Goal: Task Accomplishment & Management: Complete application form

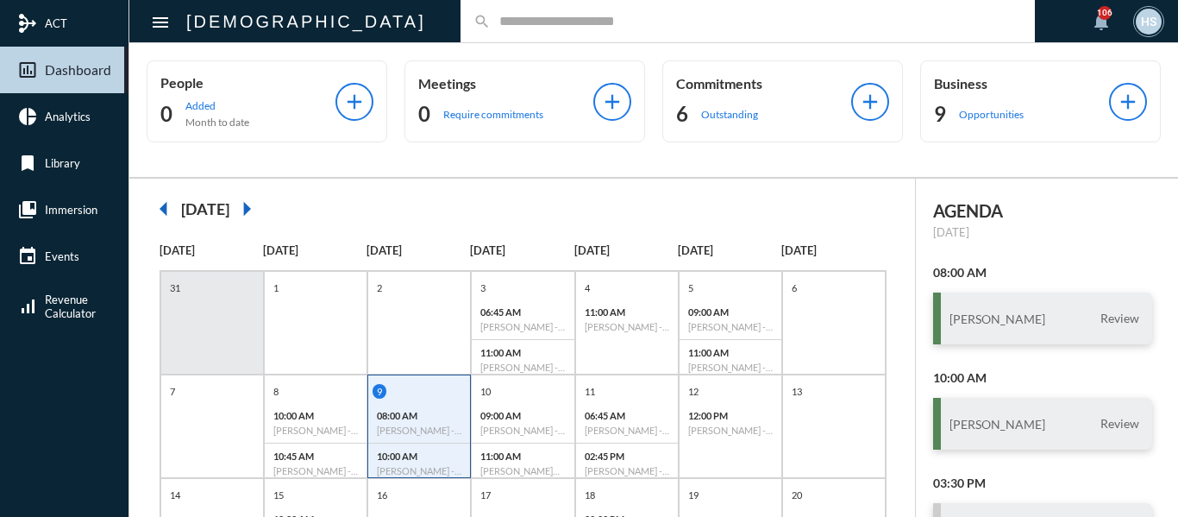
click at [504, 35] on div "search" at bounding box center [748, 21] width 575 height 42
click at [502, 26] on input "text" at bounding box center [756, 21] width 531 height 15
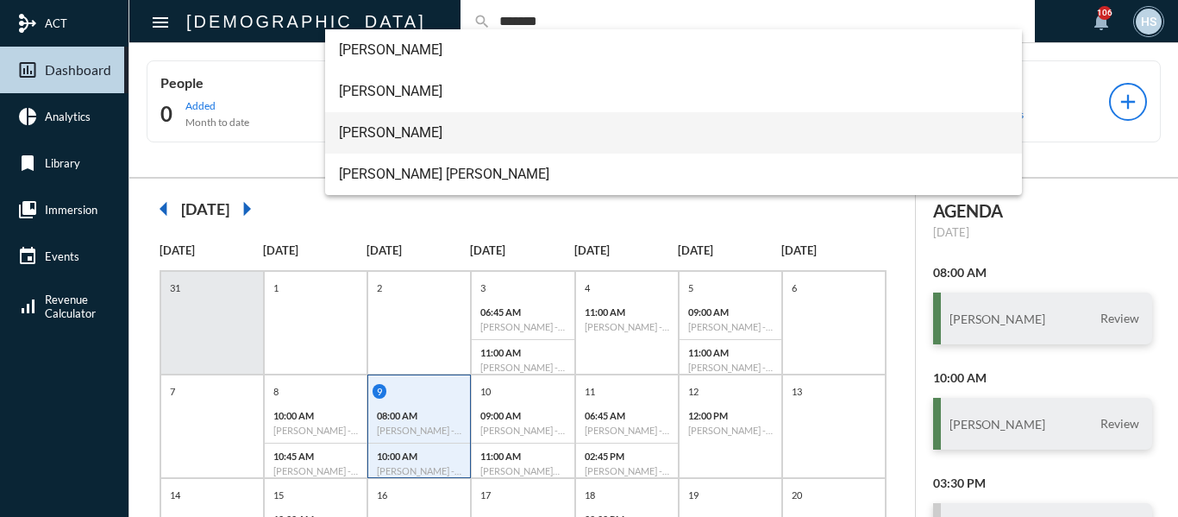
type input "*******"
click at [423, 135] on span "[PERSON_NAME]" at bounding box center [674, 132] width 670 height 41
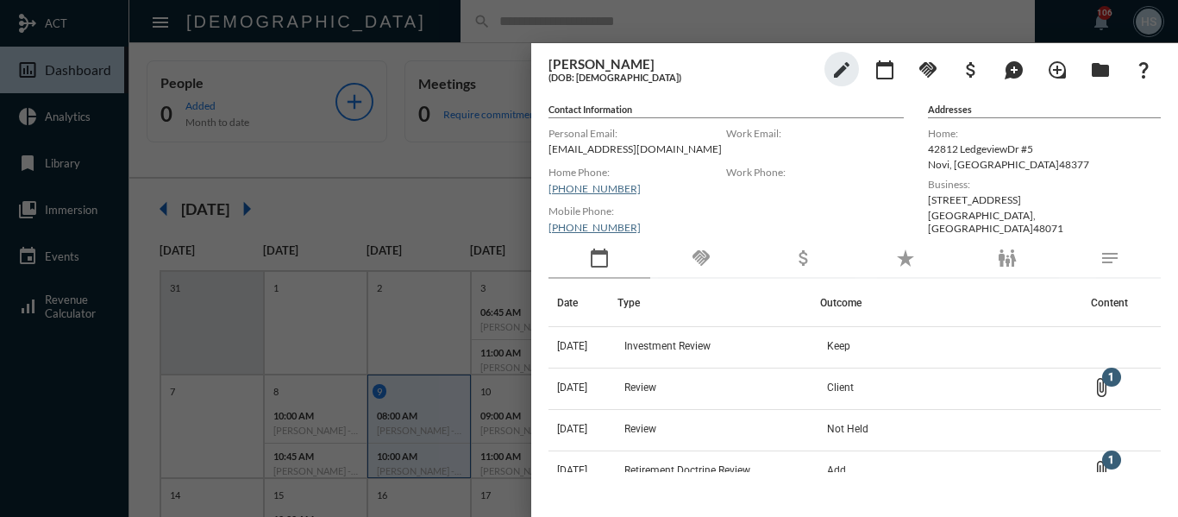
click at [707, 258] on mat-icon "handshake" at bounding box center [701, 258] width 21 height 21
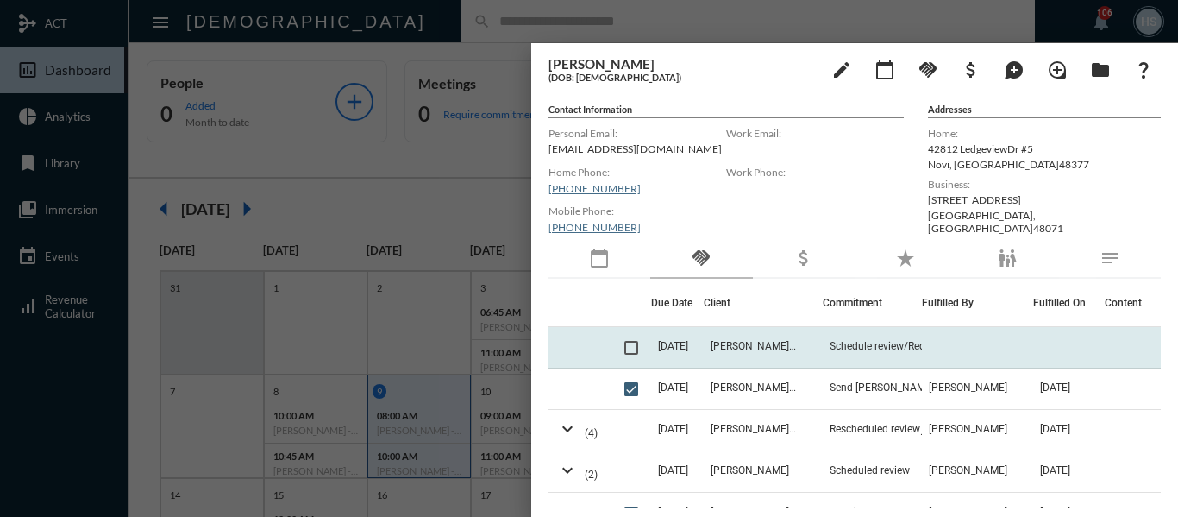
click at [630, 351] on span at bounding box center [632, 348] width 14 height 14
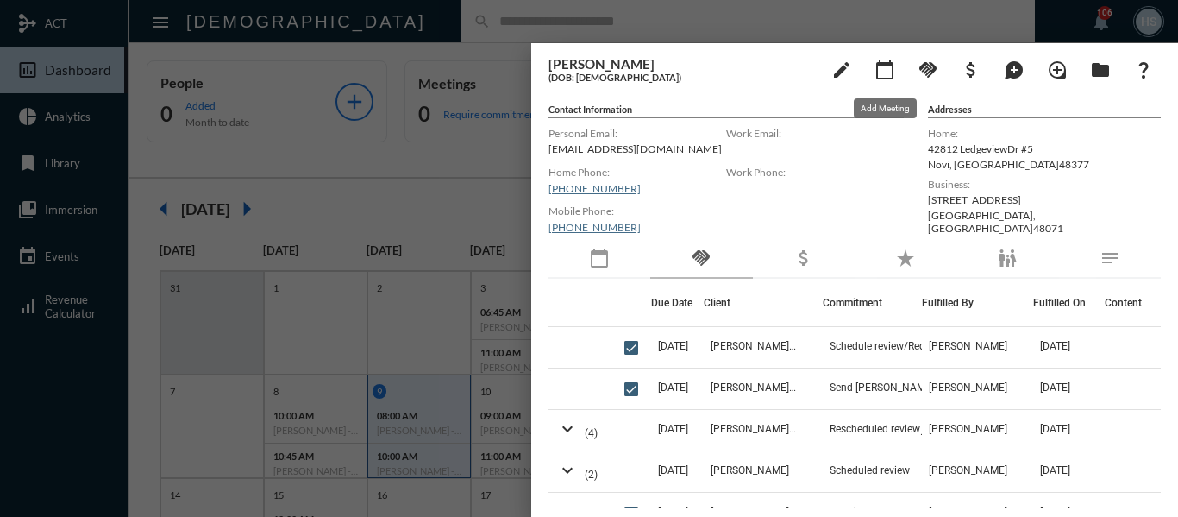
click at [882, 64] on mat-icon "calendar_today" at bounding box center [885, 70] width 21 height 21
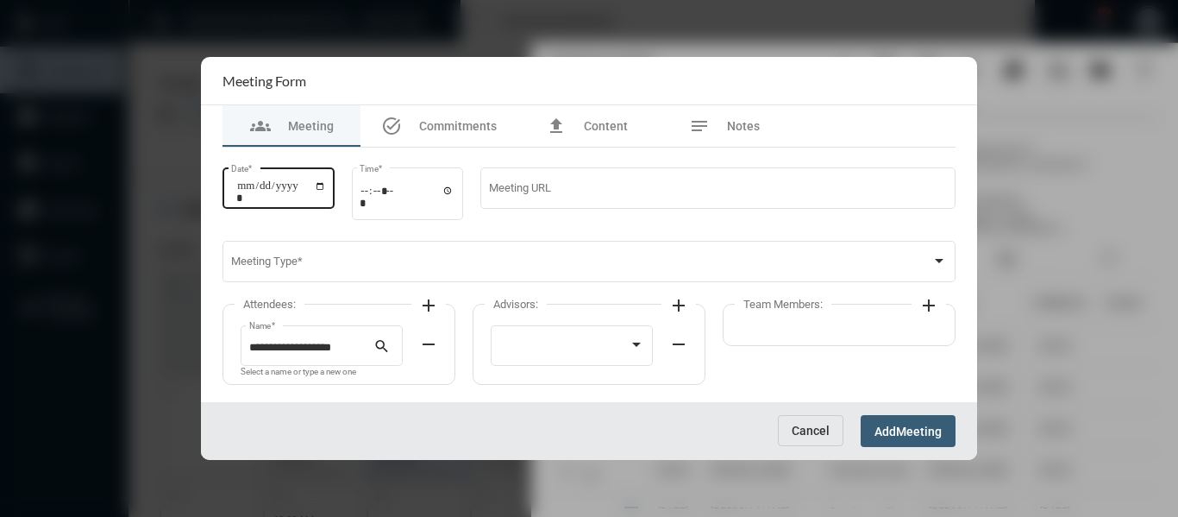
click at [326, 182] on input "Date *" at bounding box center [281, 191] width 90 height 24
type input "**********"
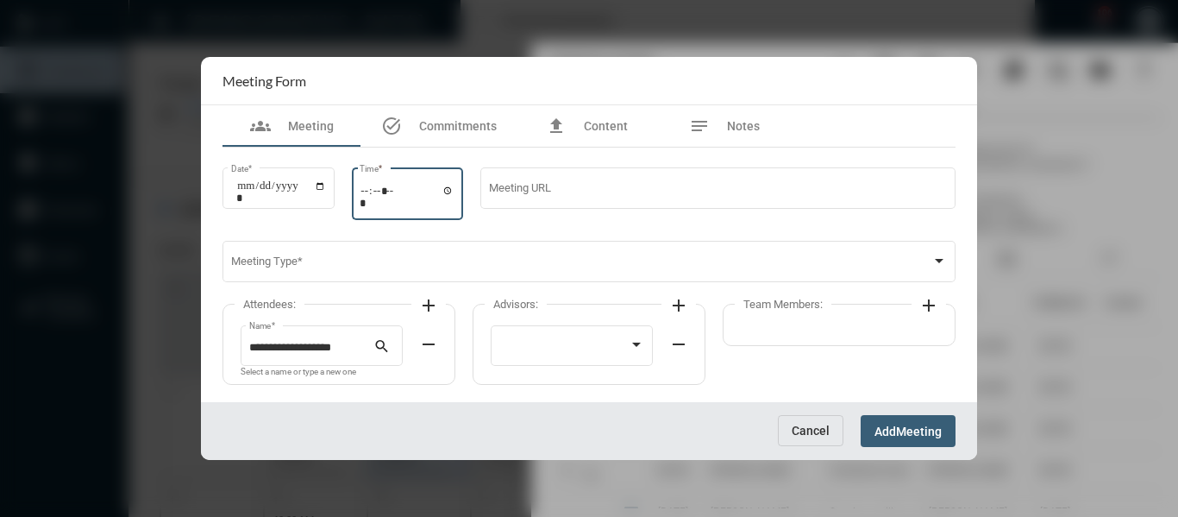
click at [455, 192] on input "Time *" at bounding box center [407, 196] width 95 height 25
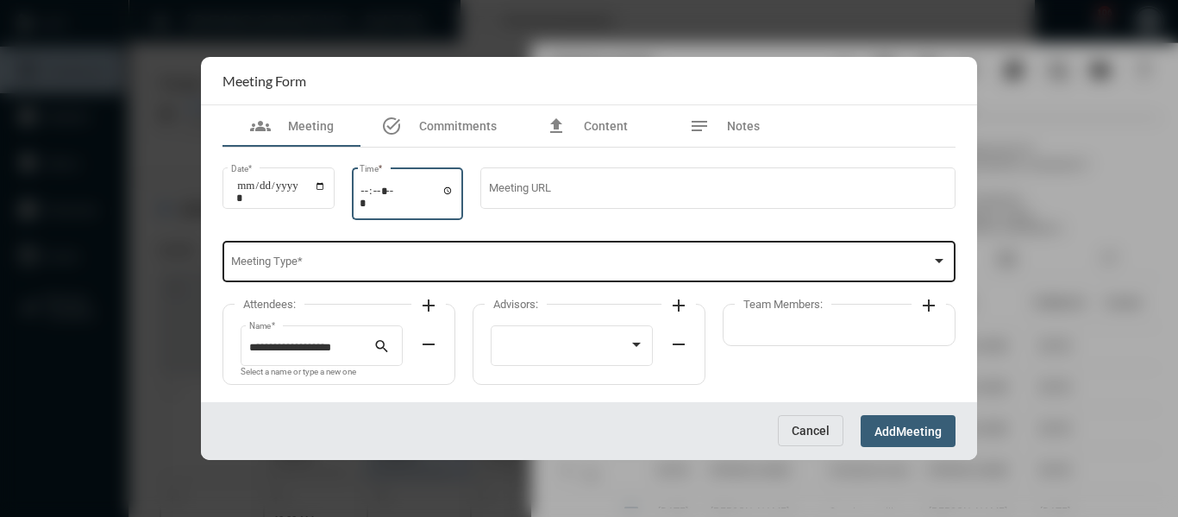
type input "*****"
click at [582, 271] on span at bounding box center [581, 264] width 701 height 13
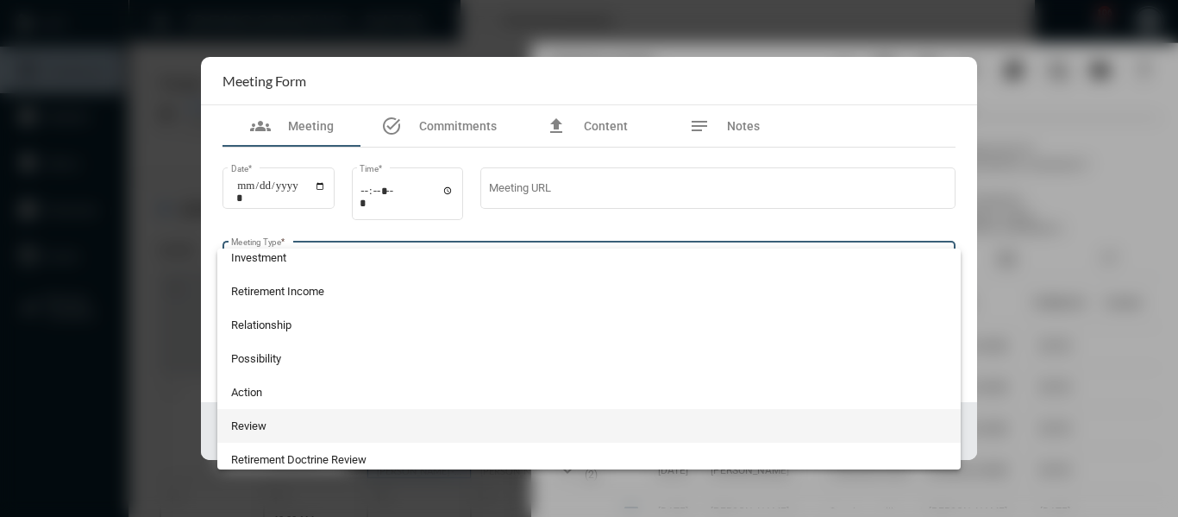
scroll to position [366, 0]
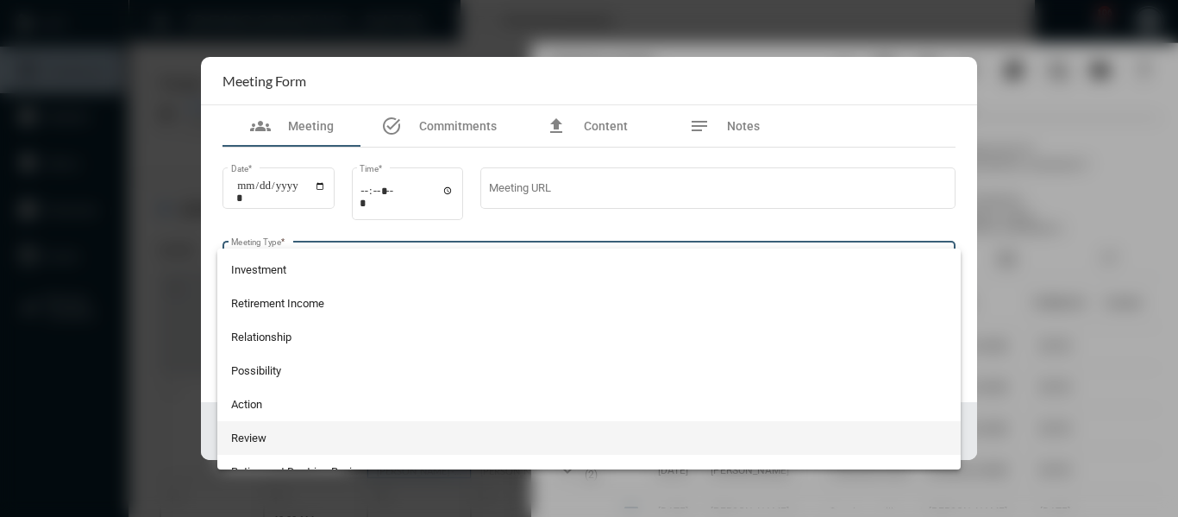
click at [236, 437] on span "Review" at bounding box center [589, 438] width 717 height 34
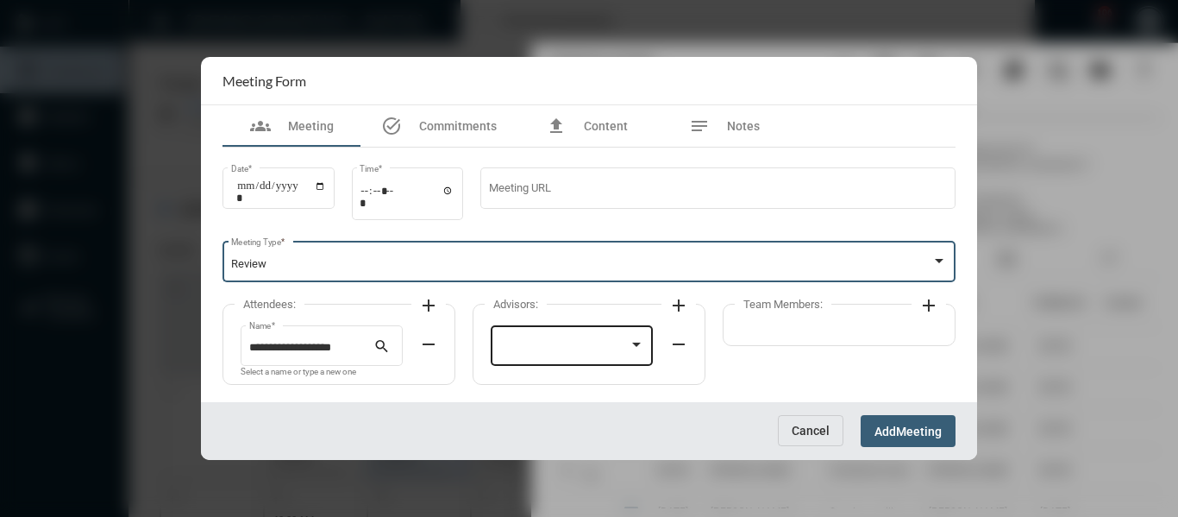
click at [575, 343] on div at bounding box center [565, 348] width 130 height 13
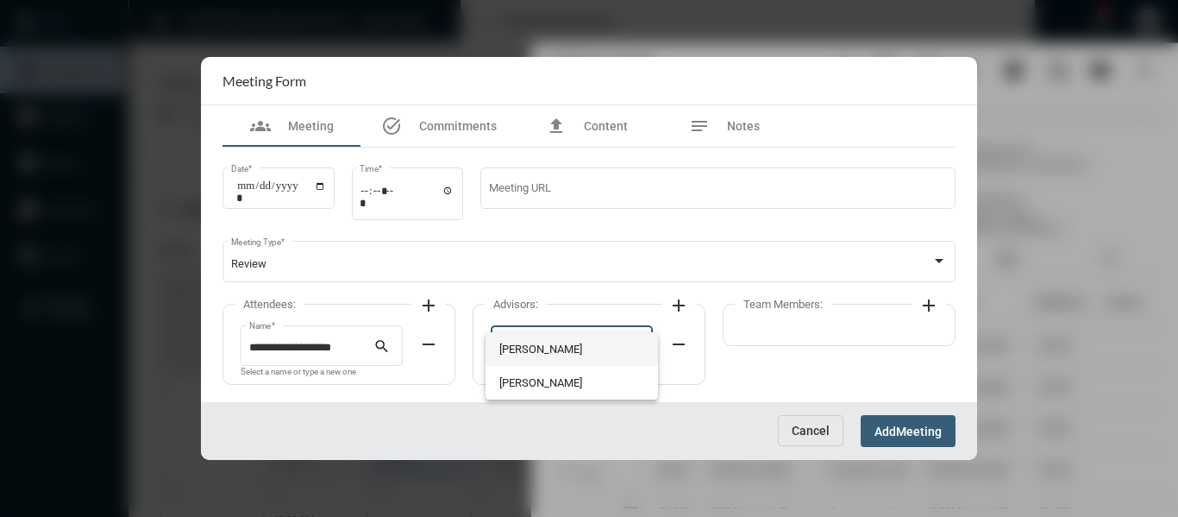
click at [535, 343] on span "[PERSON_NAME]" at bounding box center [573, 349] width 146 height 34
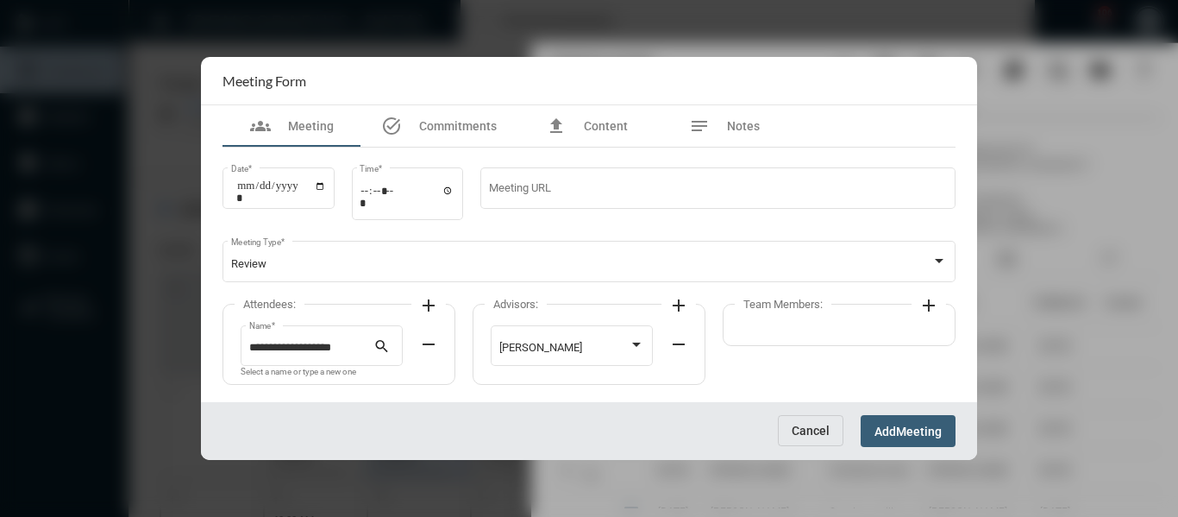
click at [927, 310] on mat-icon "add" at bounding box center [929, 305] width 21 height 21
click at [840, 340] on div at bounding box center [823, 344] width 146 height 44
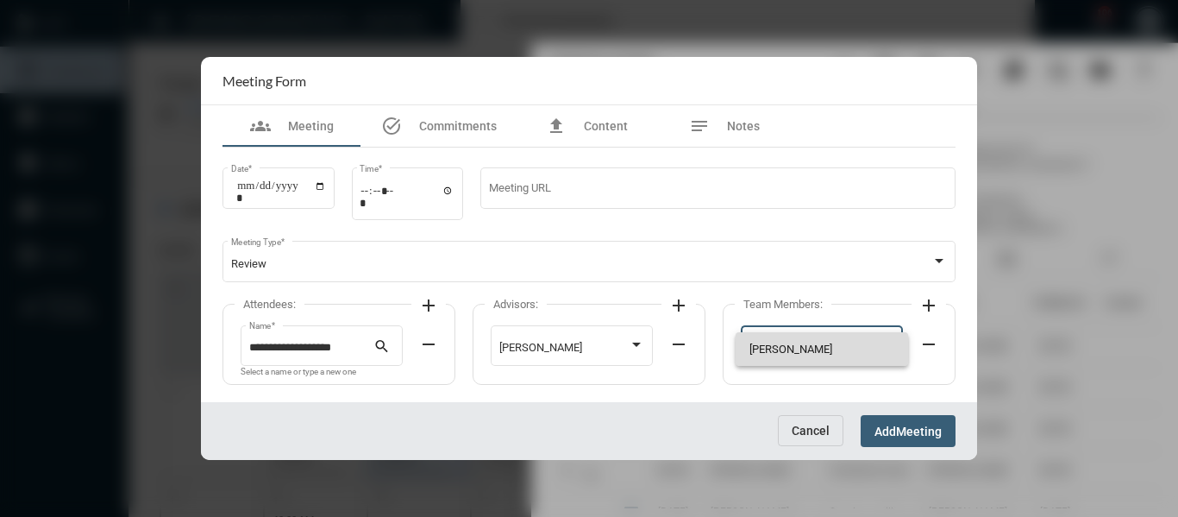
click at [776, 349] on span "[PERSON_NAME]" at bounding box center [823, 349] width 146 height 34
click at [903, 422] on button "Add Meeting" at bounding box center [908, 431] width 95 height 32
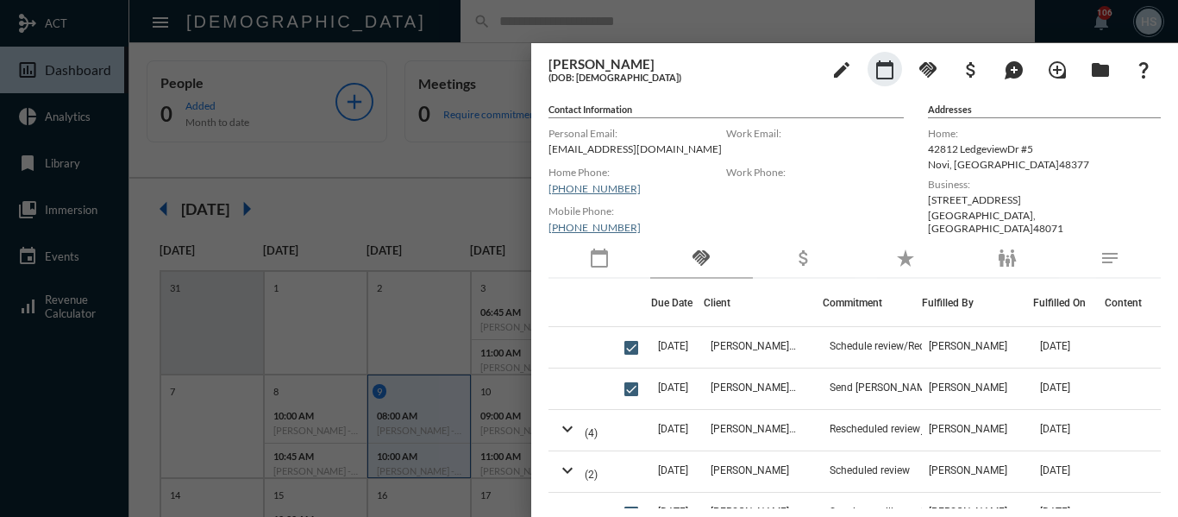
click at [500, 17] on div at bounding box center [589, 258] width 1178 height 517
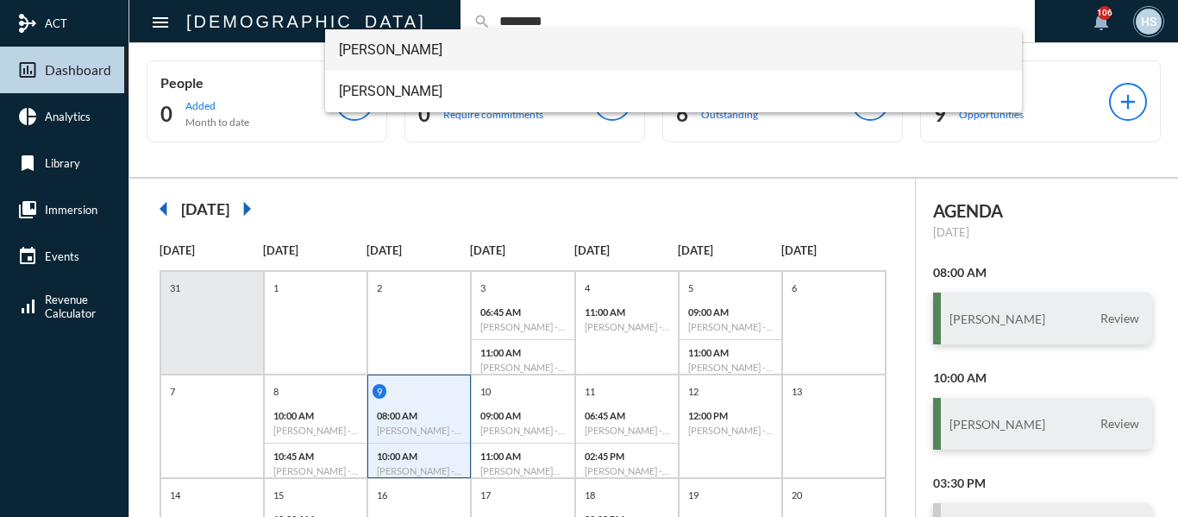
type input "********"
click at [403, 43] on span "[PERSON_NAME]" at bounding box center [674, 49] width 670 height 41
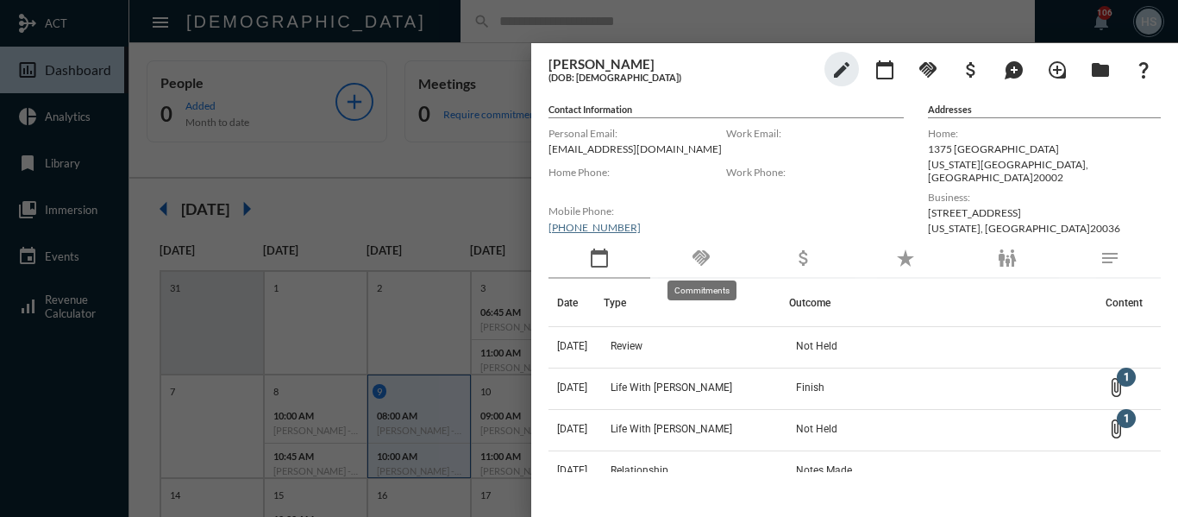
click at [705, 260] on mat-icon "handshake" at bounding box center [701, 258] width 21 height 21
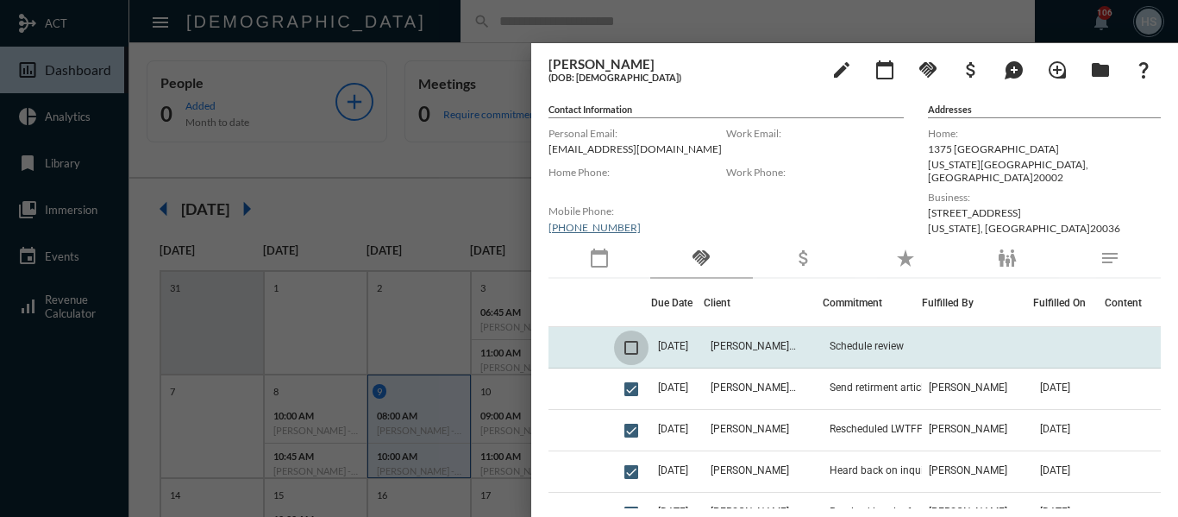
click at [627, 349] on span at bounding box center [632, 348] width 14 height 14
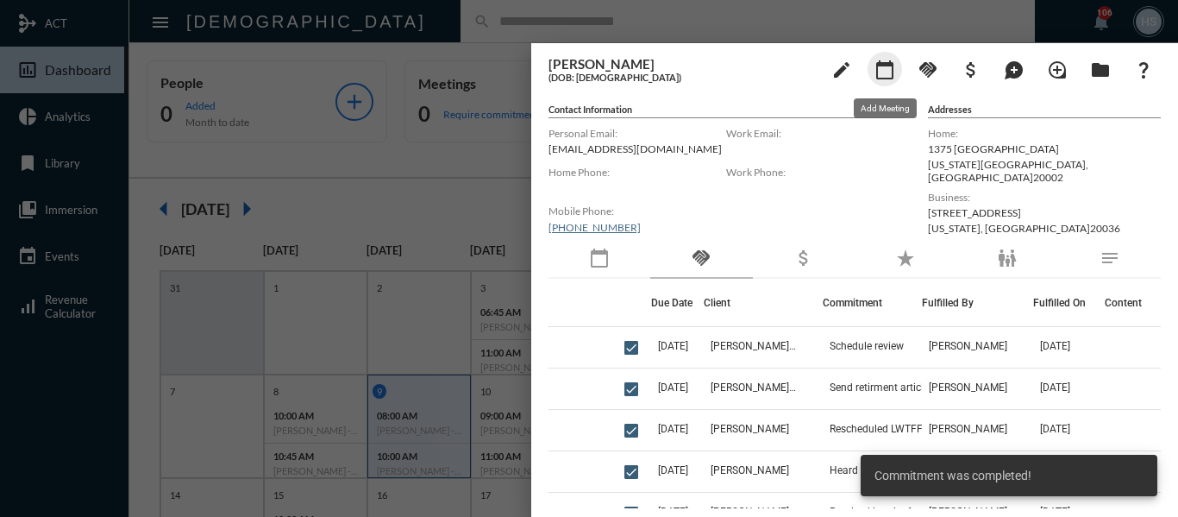
click at [881, 72] on mat-icon "calendar_today" at bounding box center [885, 70] width 21 height 21
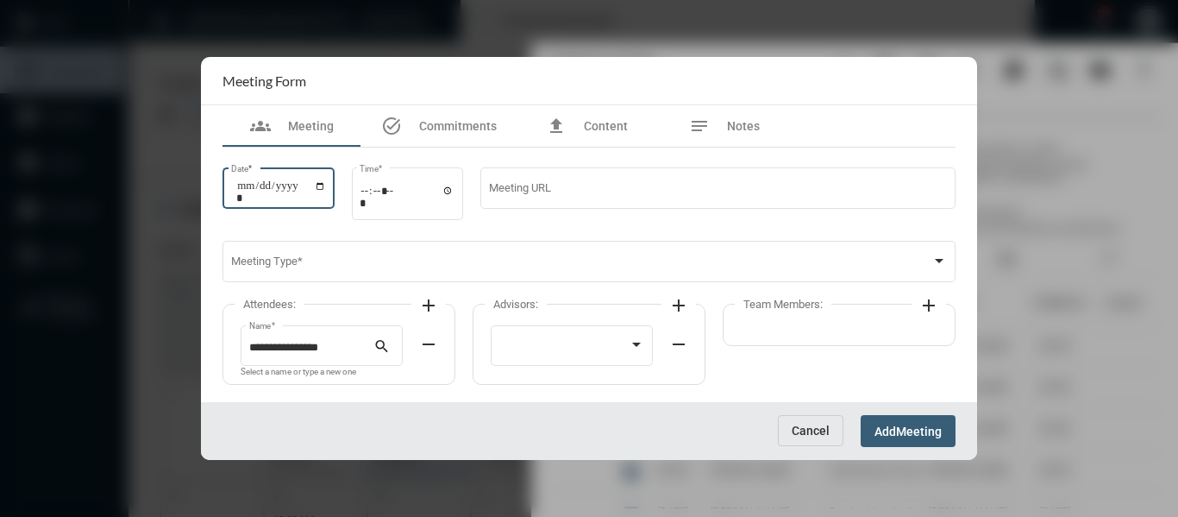
click at [326, 185] on input "Date *" at bounding box center [281, 191] width 90 height 24
type input "**********"
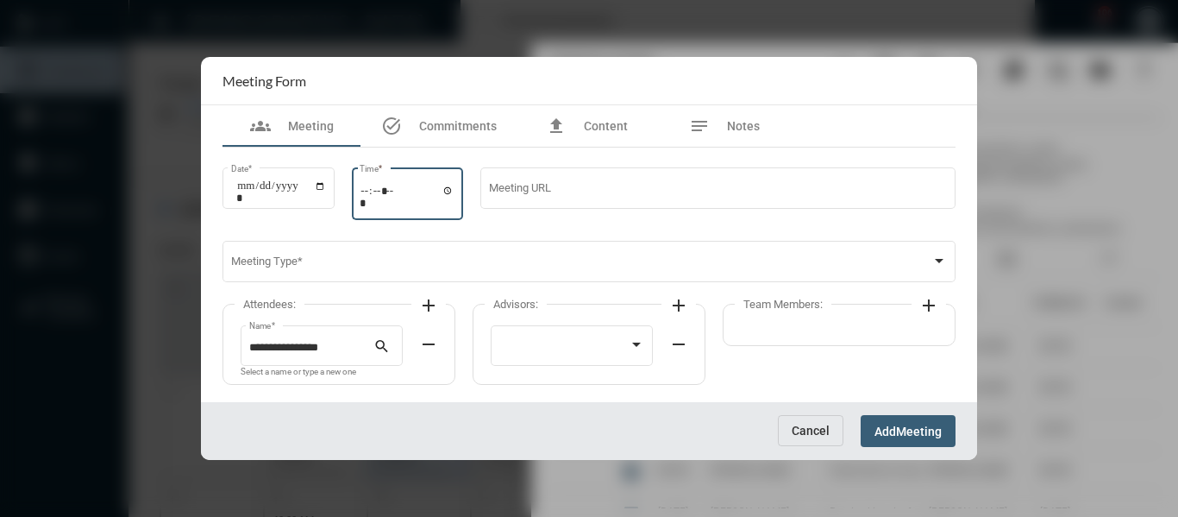
click at [451, 189] on input "Time *" at bounding box center [407, 196] width 95 height 25
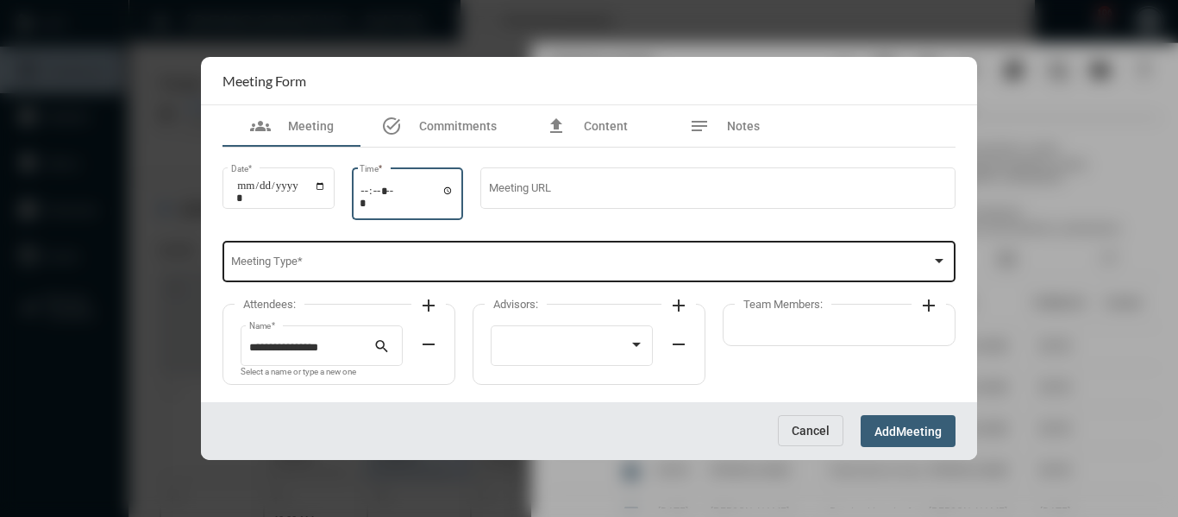
type input "*****"
click at [606, 255] on div "Meeting Type *" at bounding box center [589, 260] width 717 height 44
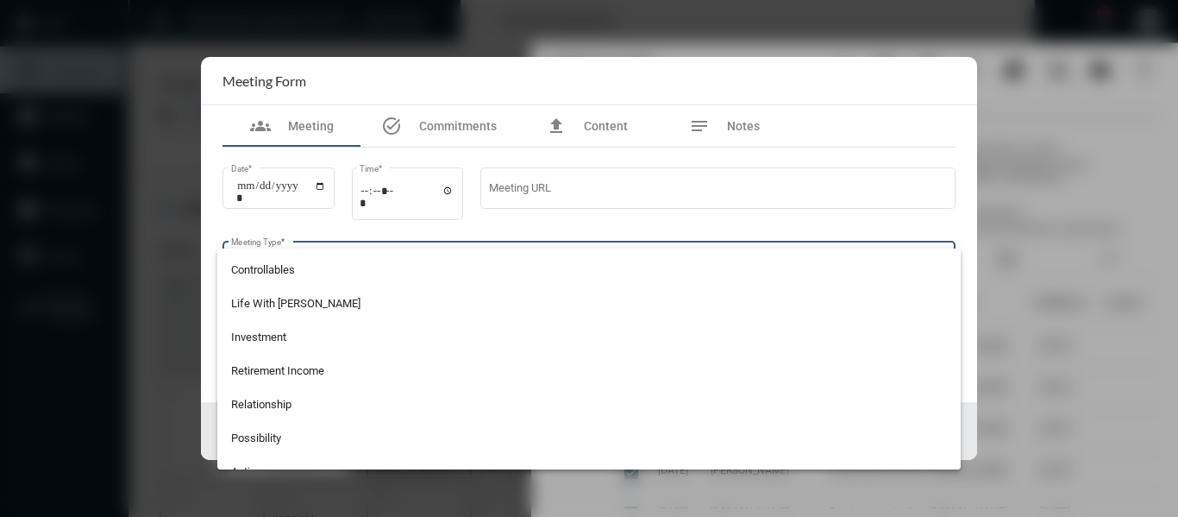
scroll to position [345, 0]
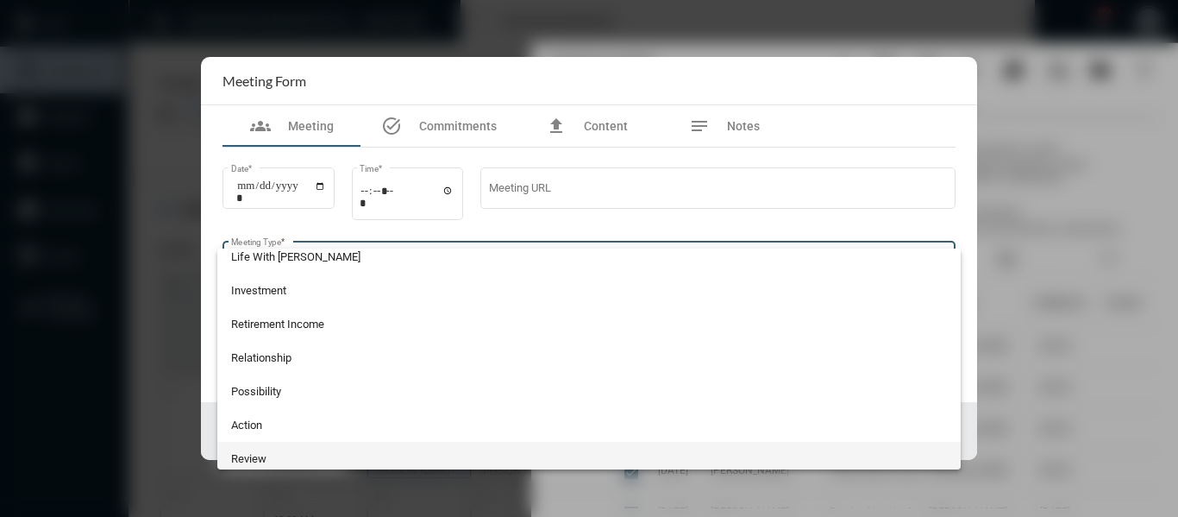
click at [254, 456] on span "Review" at bounding box center [589, 459] width 717 height 34
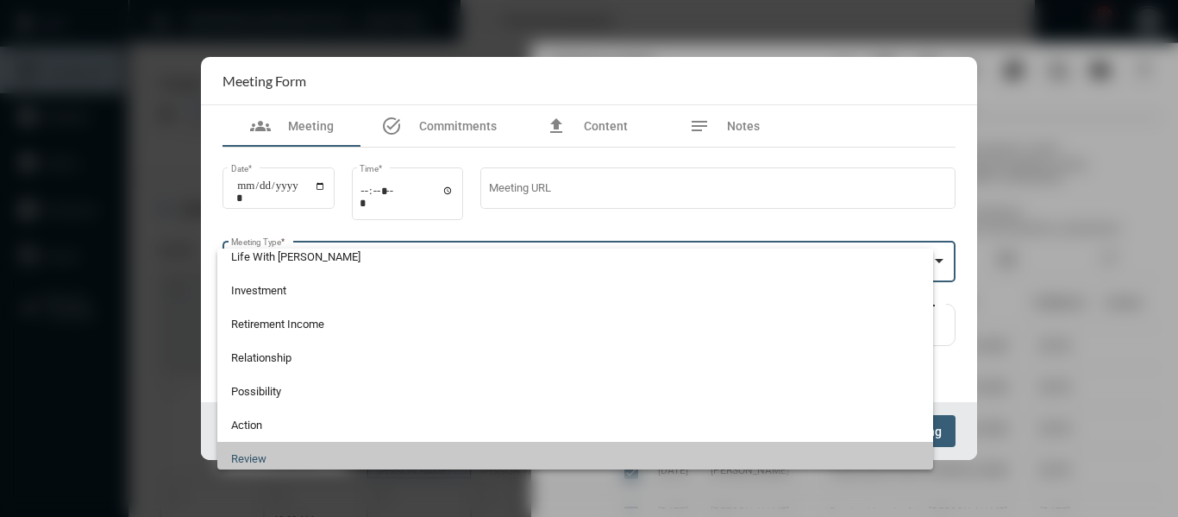
scroll to position [351, 0]
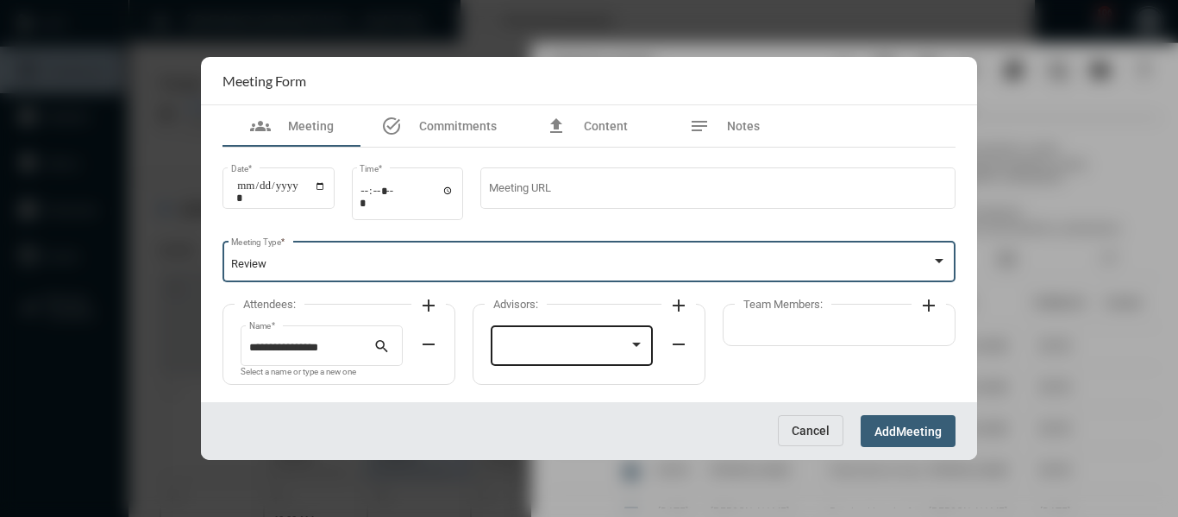
click at [560, 349] on div at bounding box center [565, 348] width 130 height 13
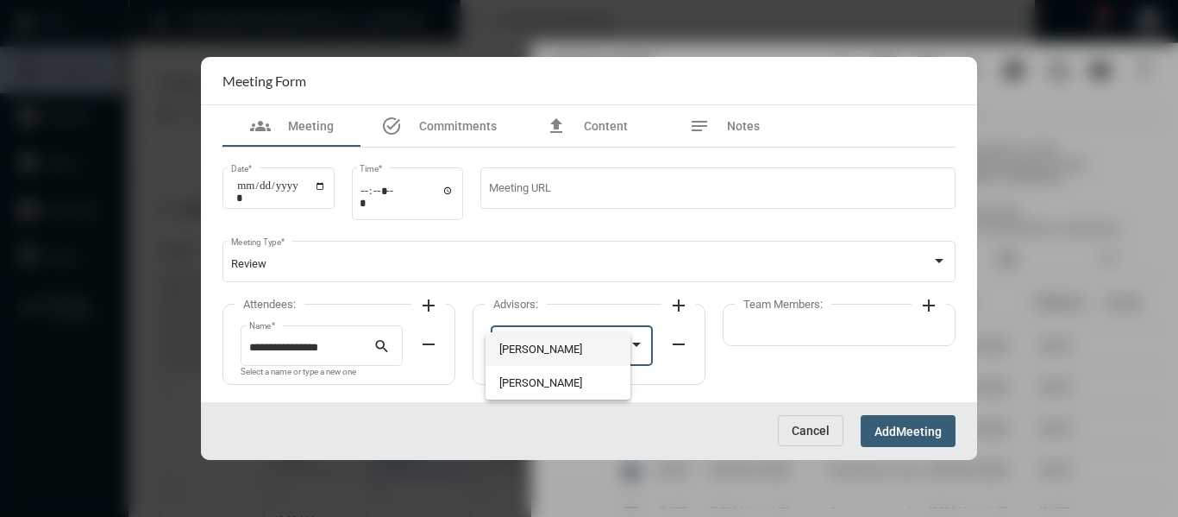
click at [539, 349] on span "[PERSON_NAME]" at bounding box center [559, 349] width 118 height 34
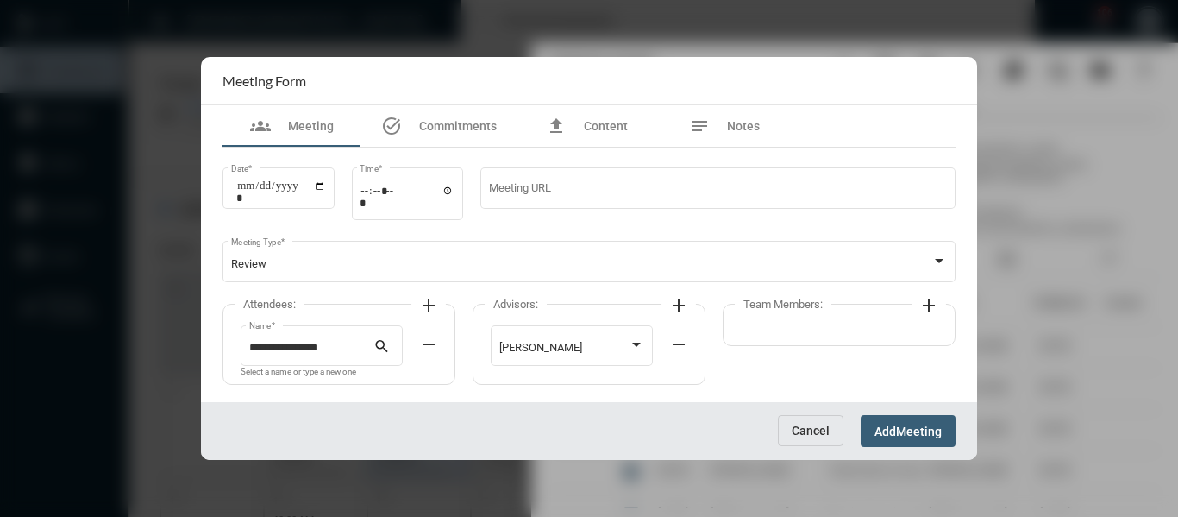
click at [422, 299] on mat-icon "add" at bounding box center [428, 305] width 21 height 21
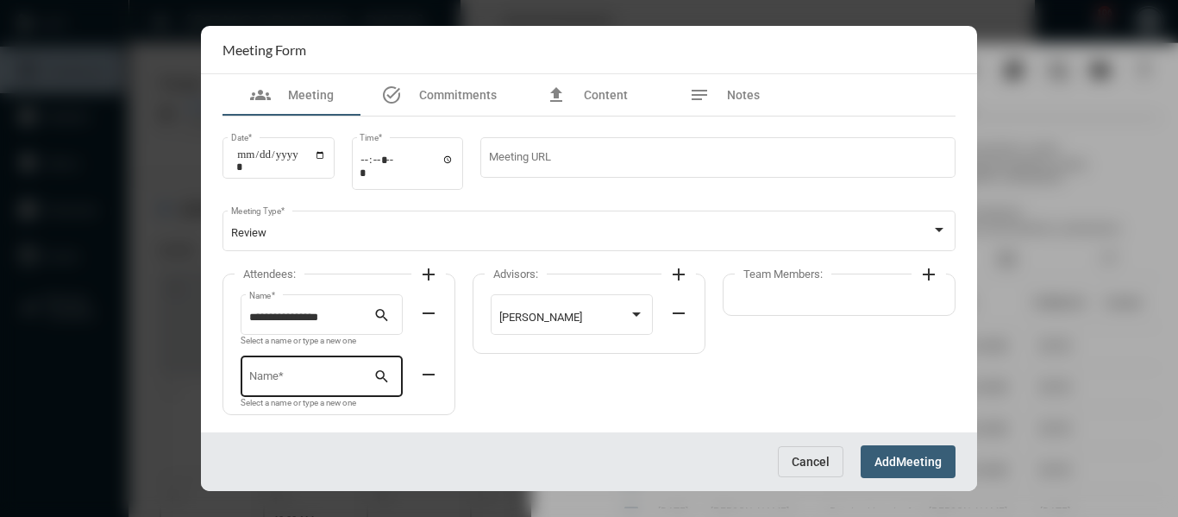
click at [357, 369] on div "Name *" at bounding box center [311, 375] width 125 height 44
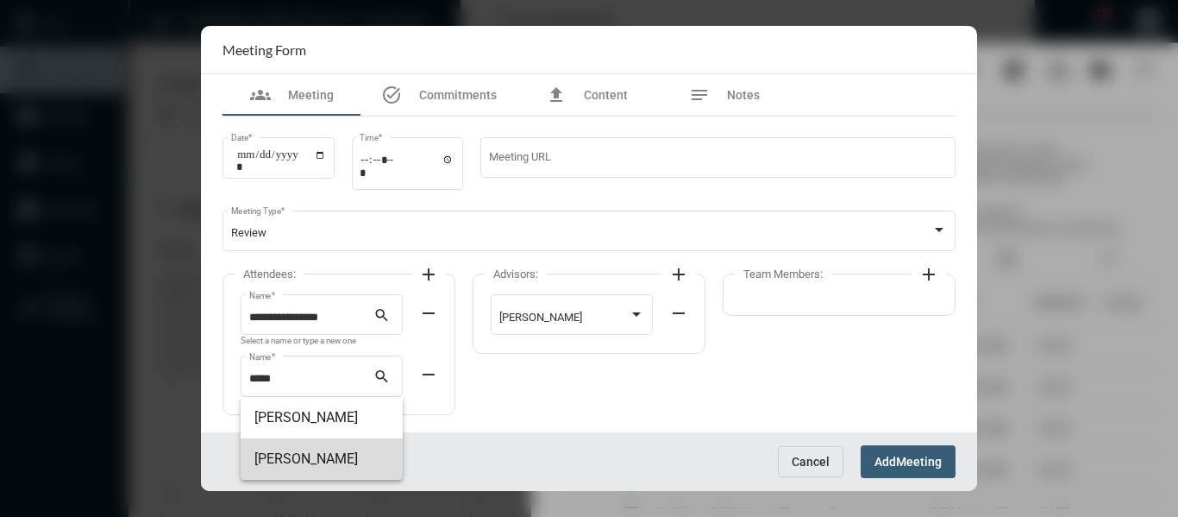
click at [327, 455] on span "[PERSON_NAME]" at bounding box center [322, 458] width 135 height 41
type input "**********"
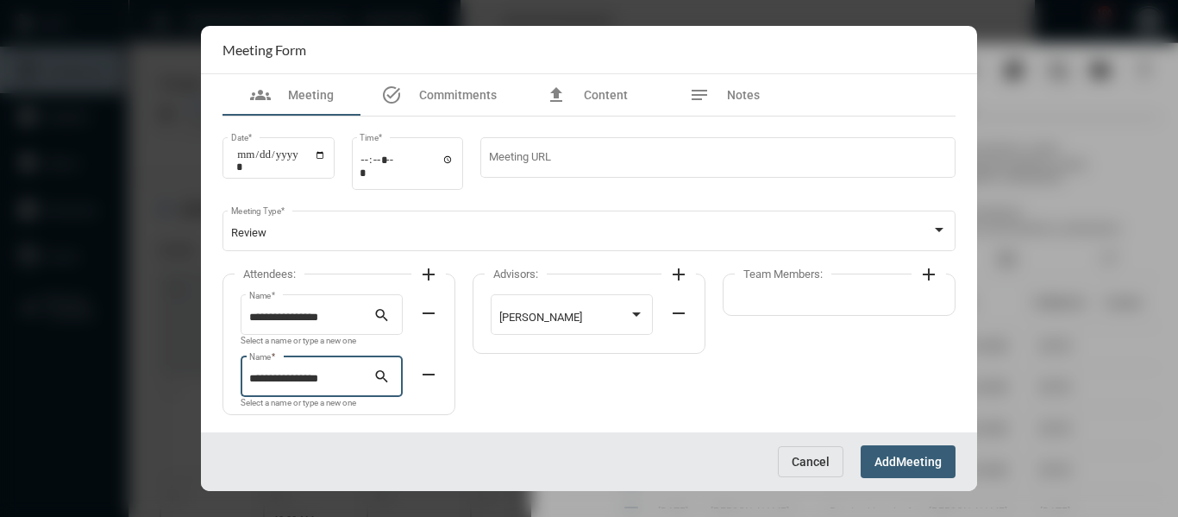
click at [933, 275] on mat-icon "add" at bounding box center [929, 274] width 21 height 21
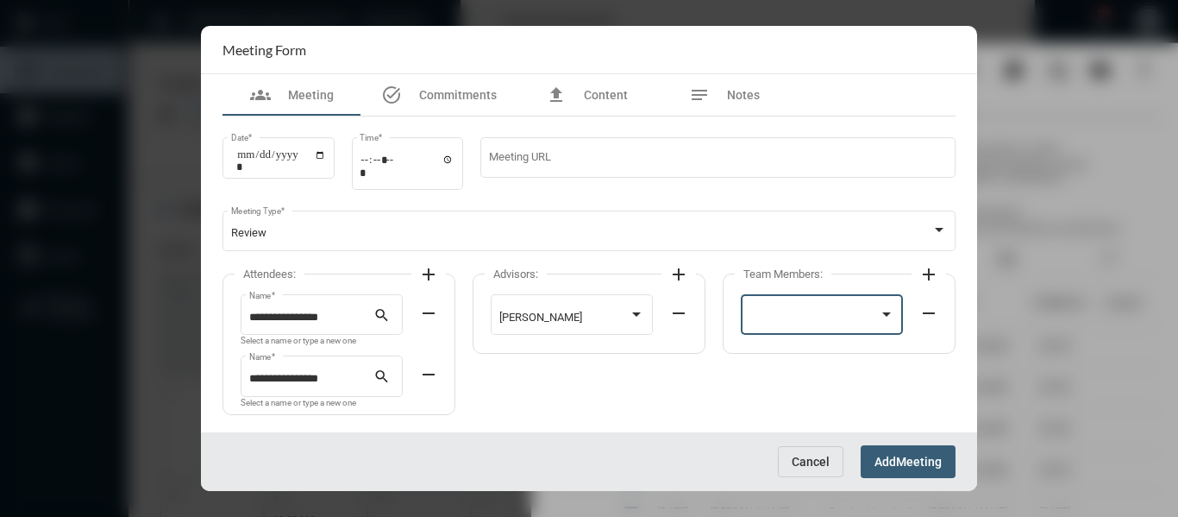
click at [848, 317] on div at bounding box center [815, 317] width 130 height 13
click at [766, 317] on span "[PERSON_NAME]" at bounding box center [823, 318] width 146 height 34
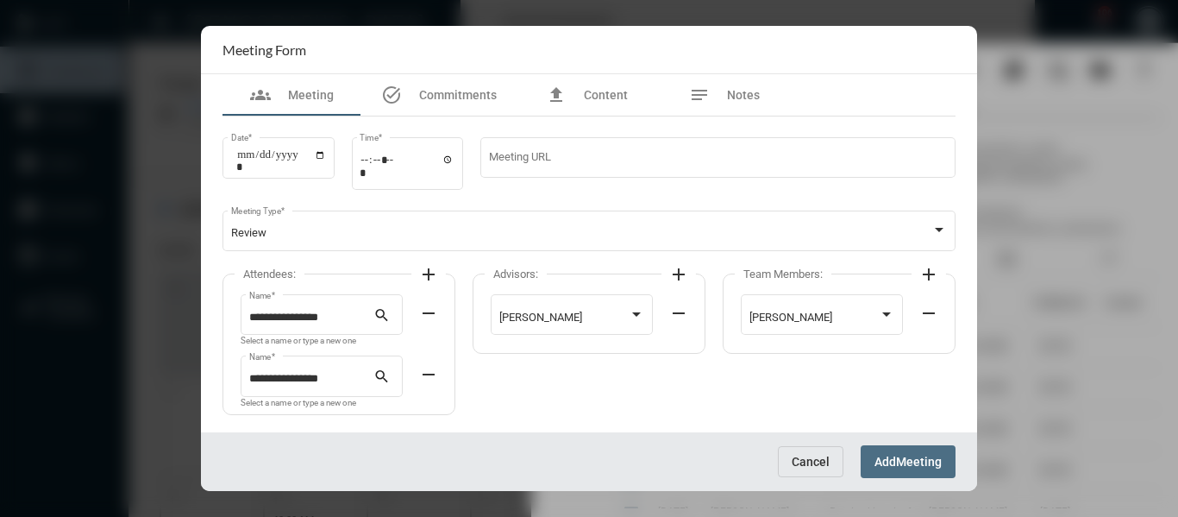
click at [901, 456] on span "Meeting" at bounding box center [919, 463] width 46 height 14
